Goal: Navigation & Orientation: Find specific page/section

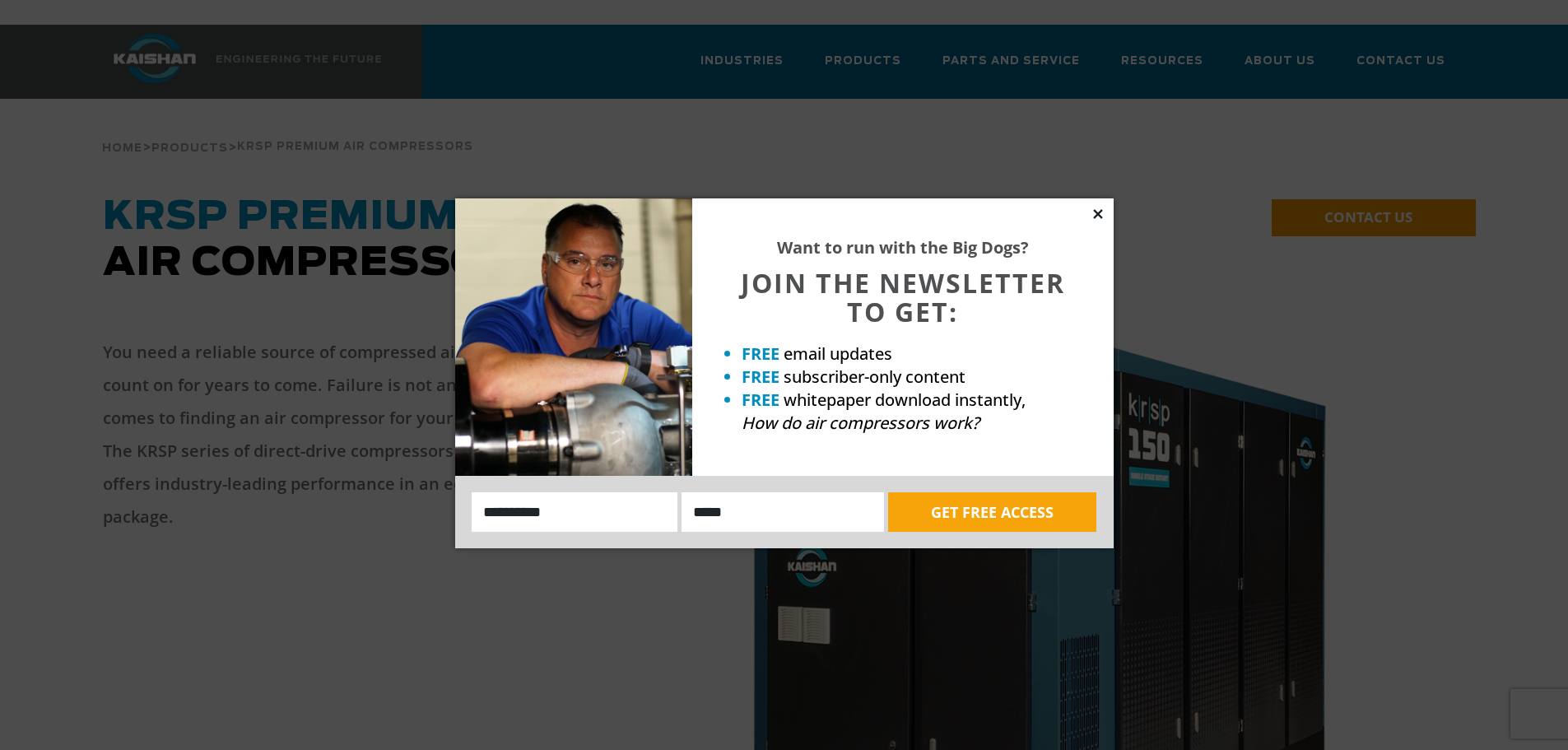
click at [1099, 216] on icon at bounding box center [1097, 213] width 9 height 9
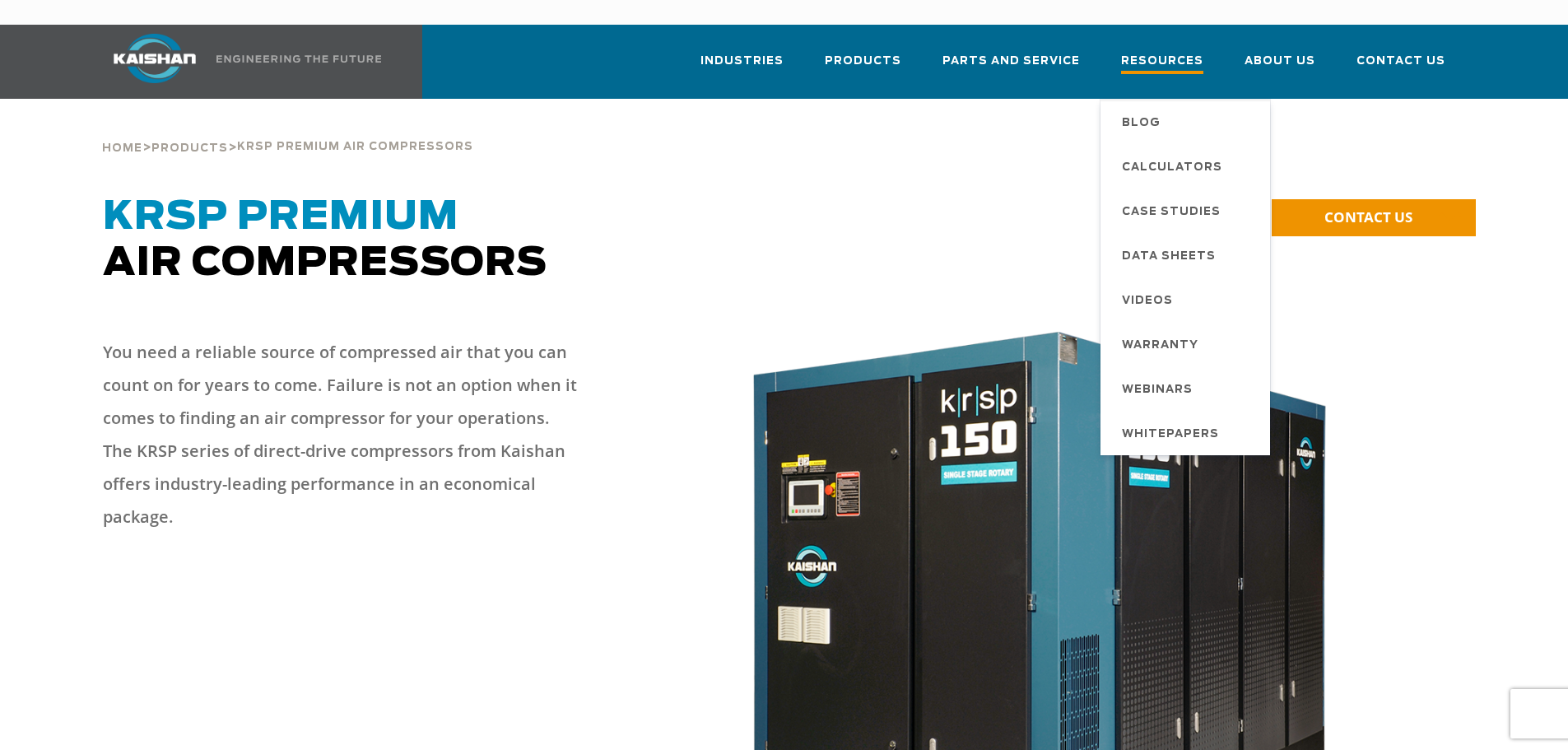
click at [1168, 52] on span "Resources" at bounding box center [1162, 63] width 82 height 22
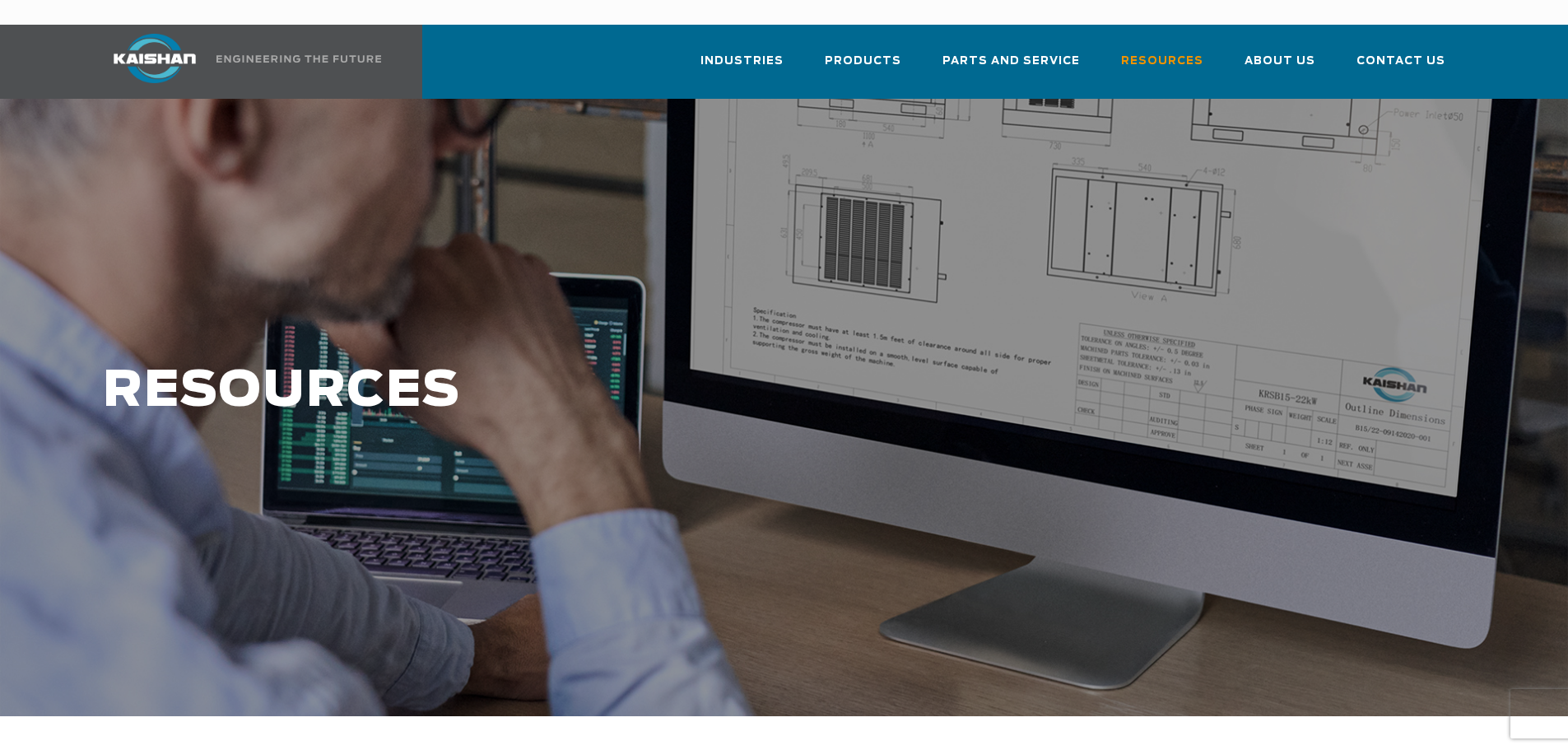
click at [1025, 479] on div at bounding box center [784, 407] width 1568 height 617
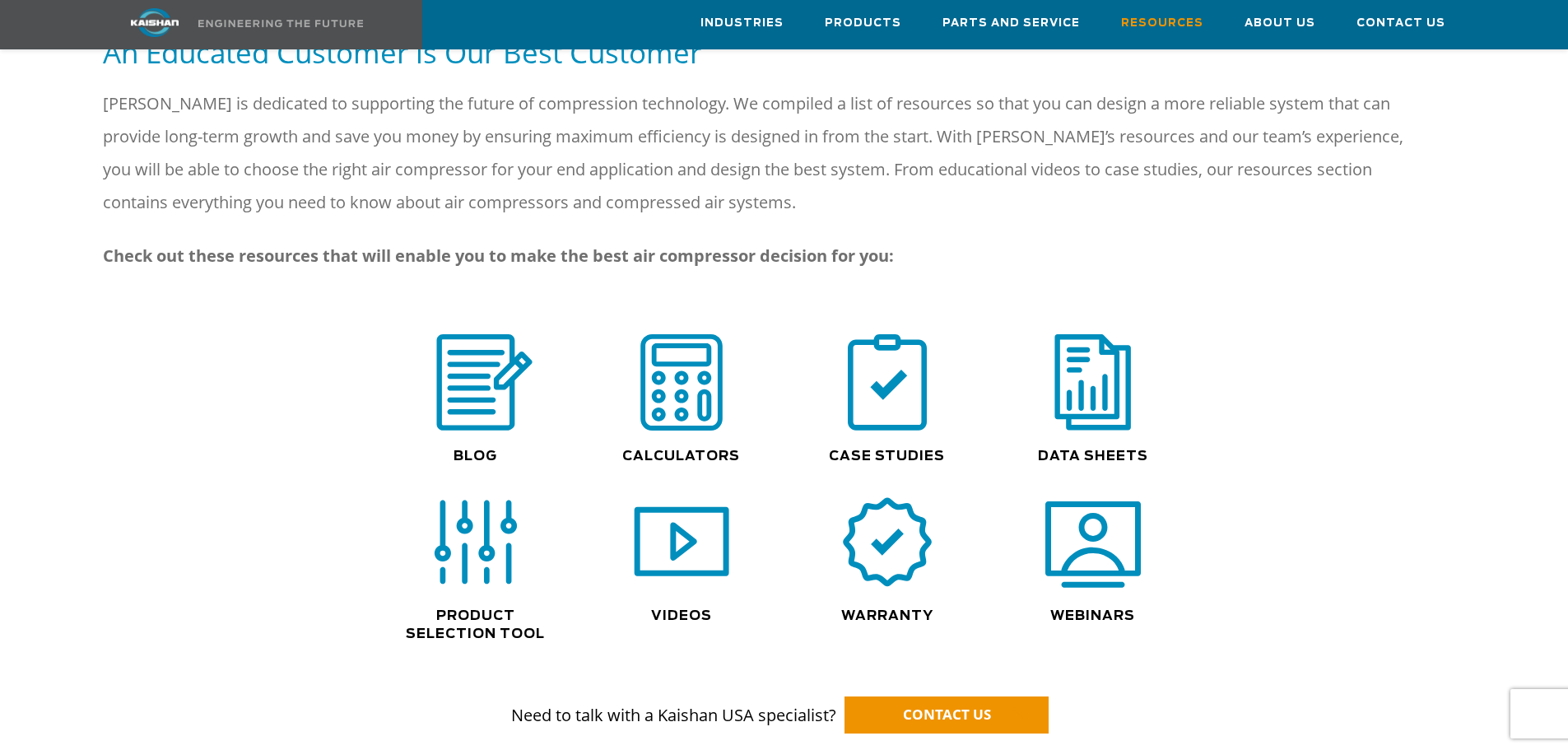
scroll to position [988, 0]
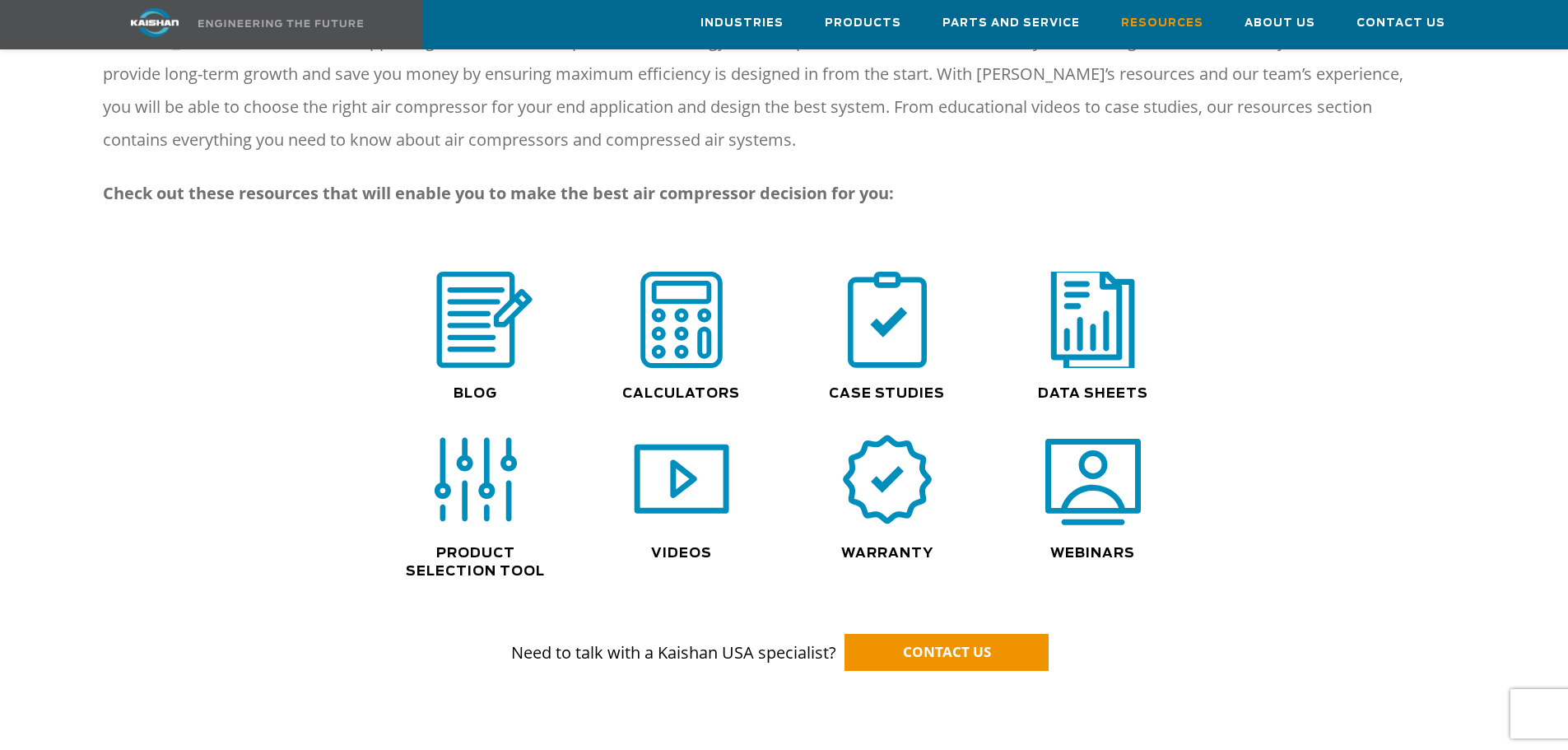
click at [1101, 319] on img at bounding box center [1092, 320] width 105 height 106
